Goal: Information Seeking & Learning: Learn about a topic

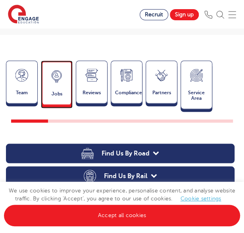
click at [43, 60] on div "Latest Vacancies Jobs" at bounding box center [57, 82] width 32 height 44
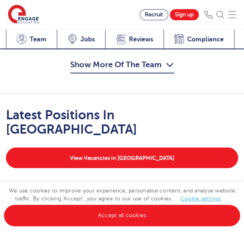
scroll to position [1205, 0]
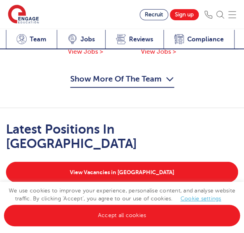
click at [128, 129] on div "Latest Positions In [GEOGRAPHIC_DATA] View Vacancies in [GEOGRAPHIC_DATA]" at bounding box center [122, 152] width 248 height 60
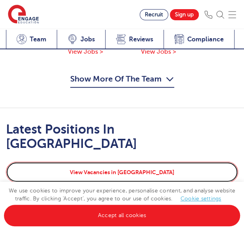
click at [126, 162] on link "View Vacancies in [GEOGRAPHIC_DATA]" at bounding box center [122, 172] width 232 height 21
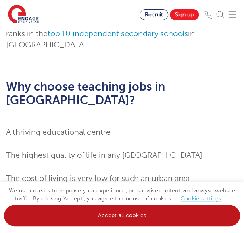
click at [112, 214] on link "Accept all cookies" at bounding box center [122, 215] width 236 height 21
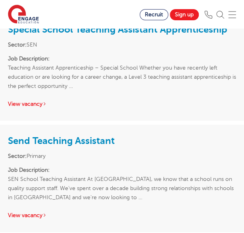
scroll to position [1152, 0]
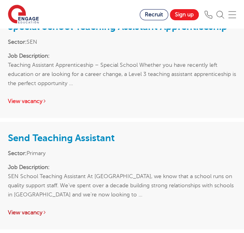
click at [29, 209] on link "View vacancy" at bounding box center [27, 212] width 39 height 6
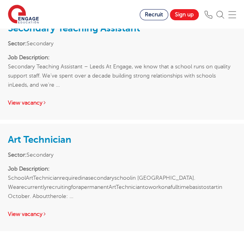
scroll to position [2819, 0]
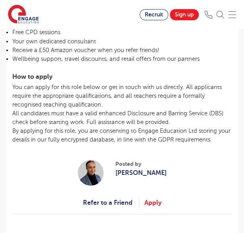
scroll to position [586, 0]
